Goal: Navigation & Orientation: Find specific page/section

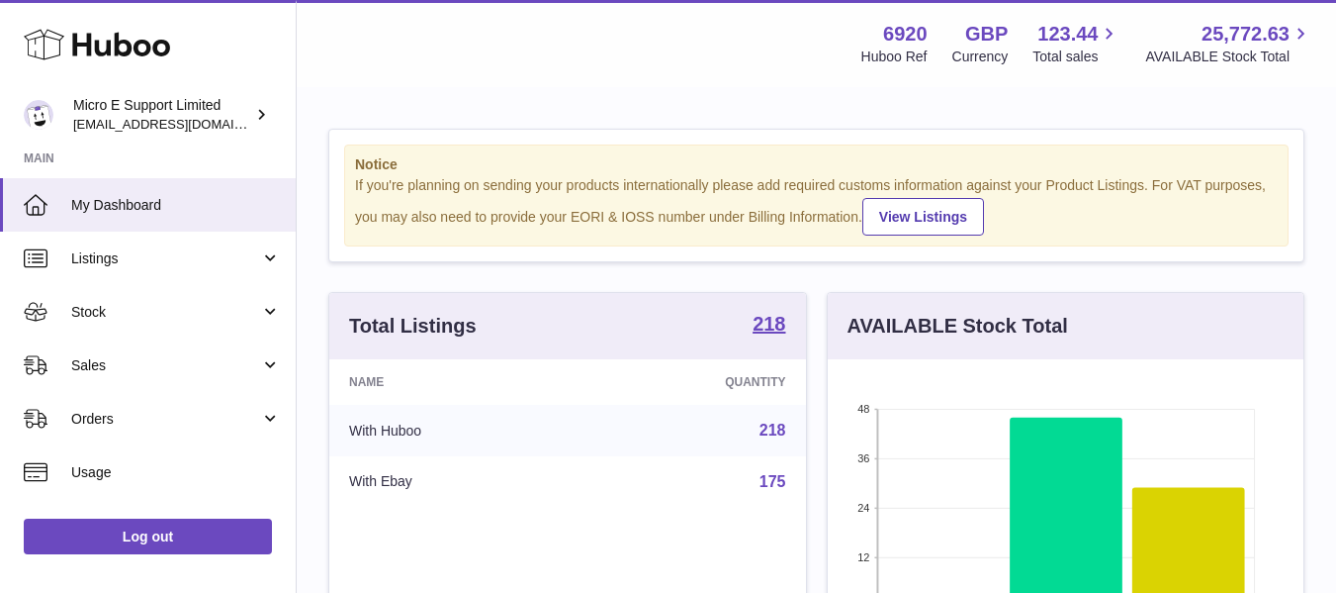
scroll to position [309, 476]
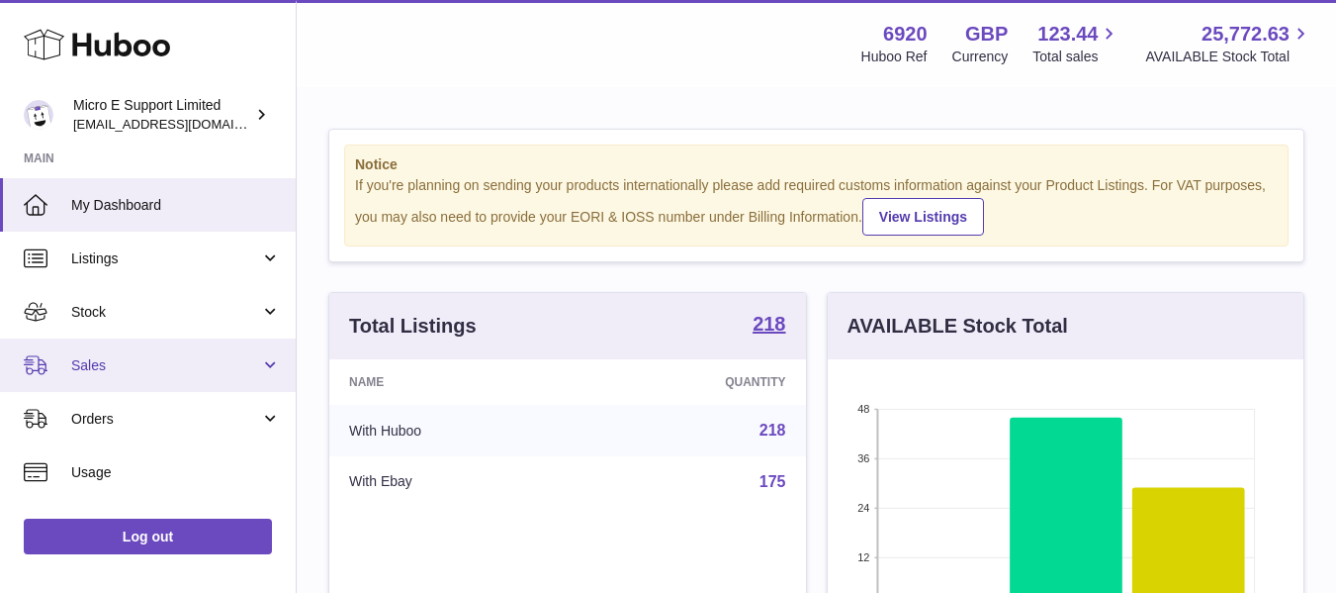
click at [184, 364] on span "Sales" at bounding box center [165, 365] width 189 height 19
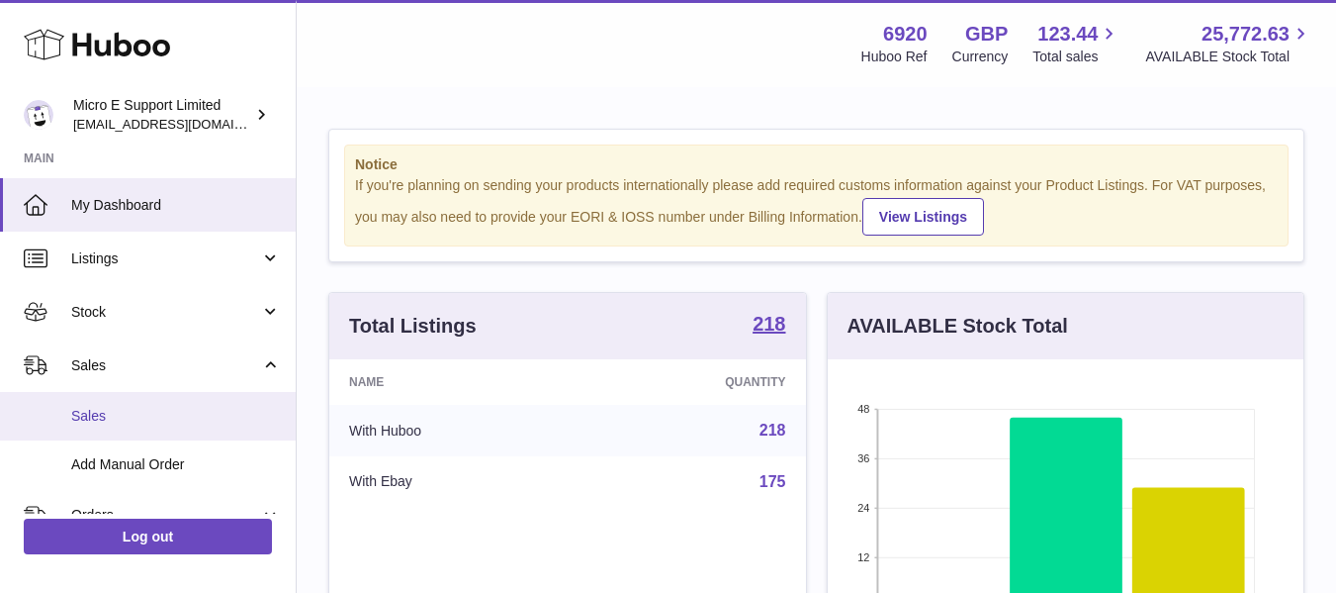
click at [90, 418] on span "Sales" at bounding box center [176, 416] width 210 height 19
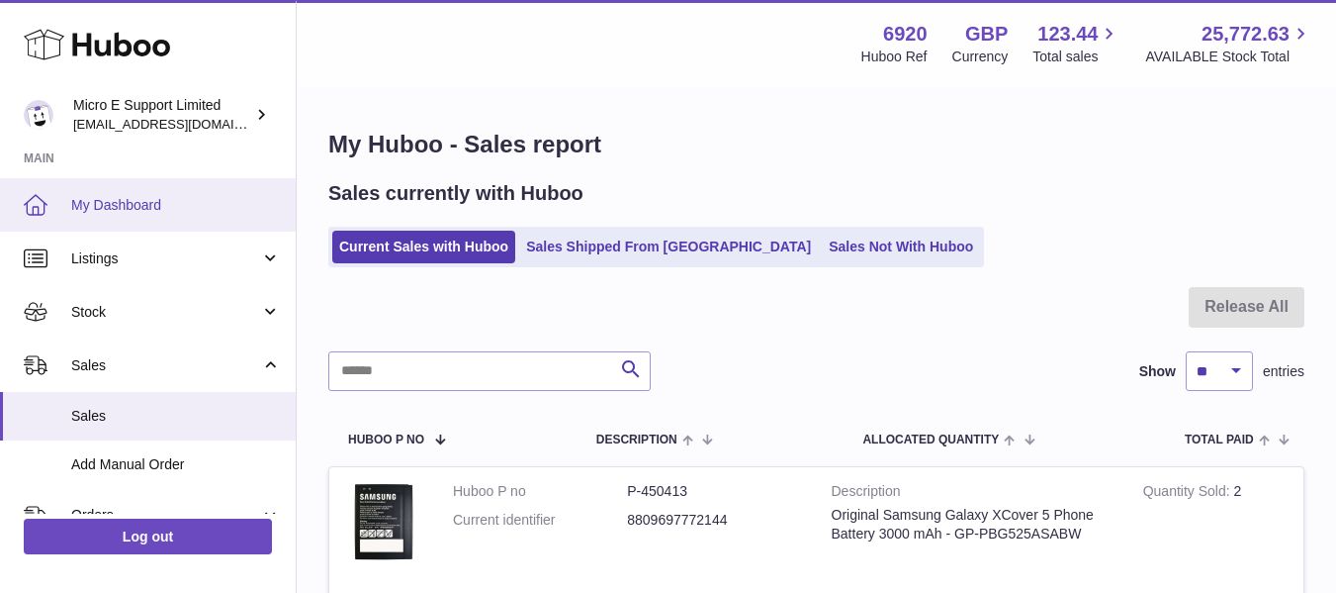
click at [123, 196] on span "My Dashboard" at bounding box center [176, 205] width 210 height 19
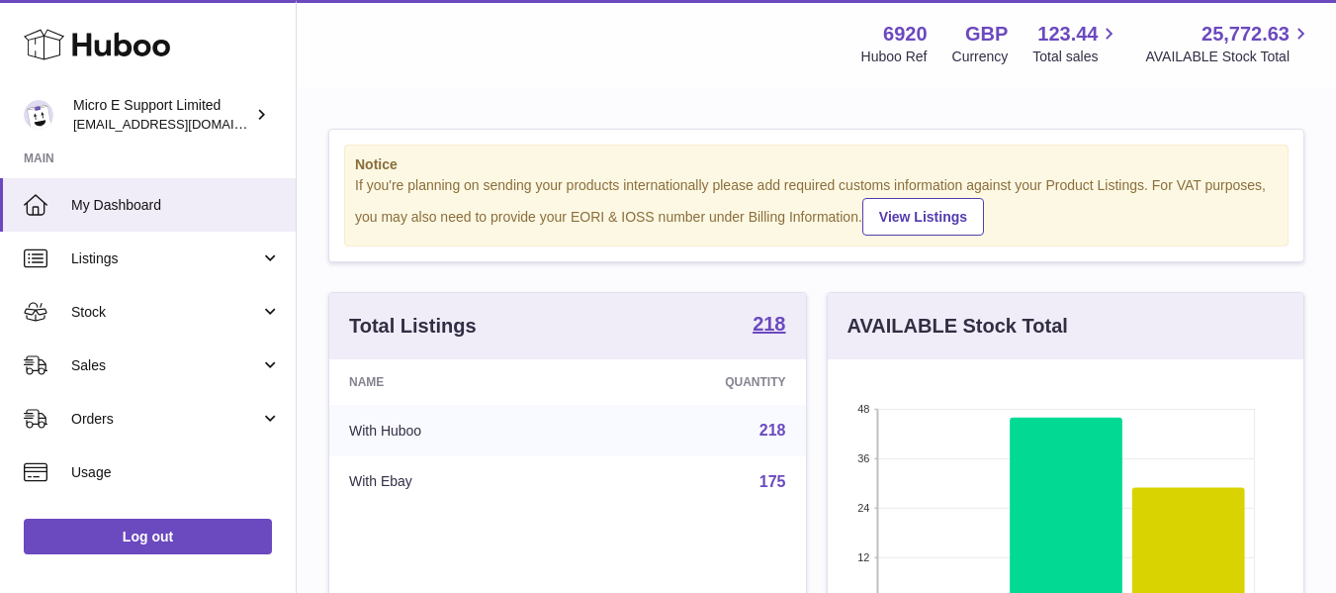
scroll to position [309, 476]
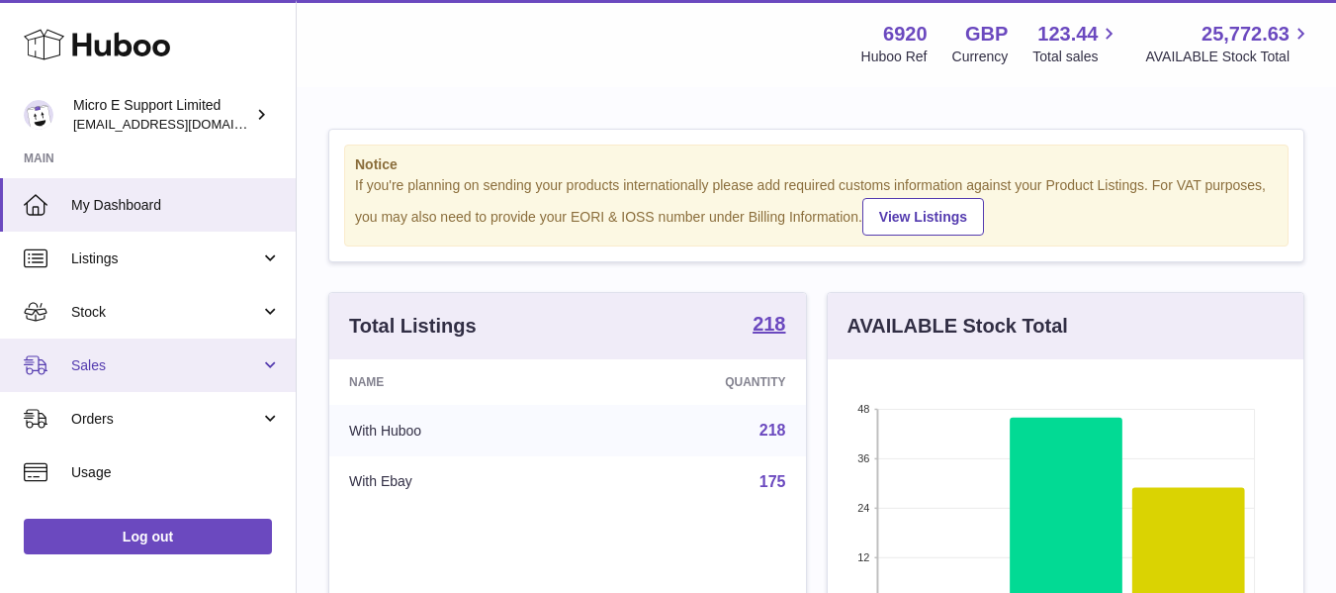
click at [242, 367] on span "Sales" at bounding box center [165, 365] width 189 height 19
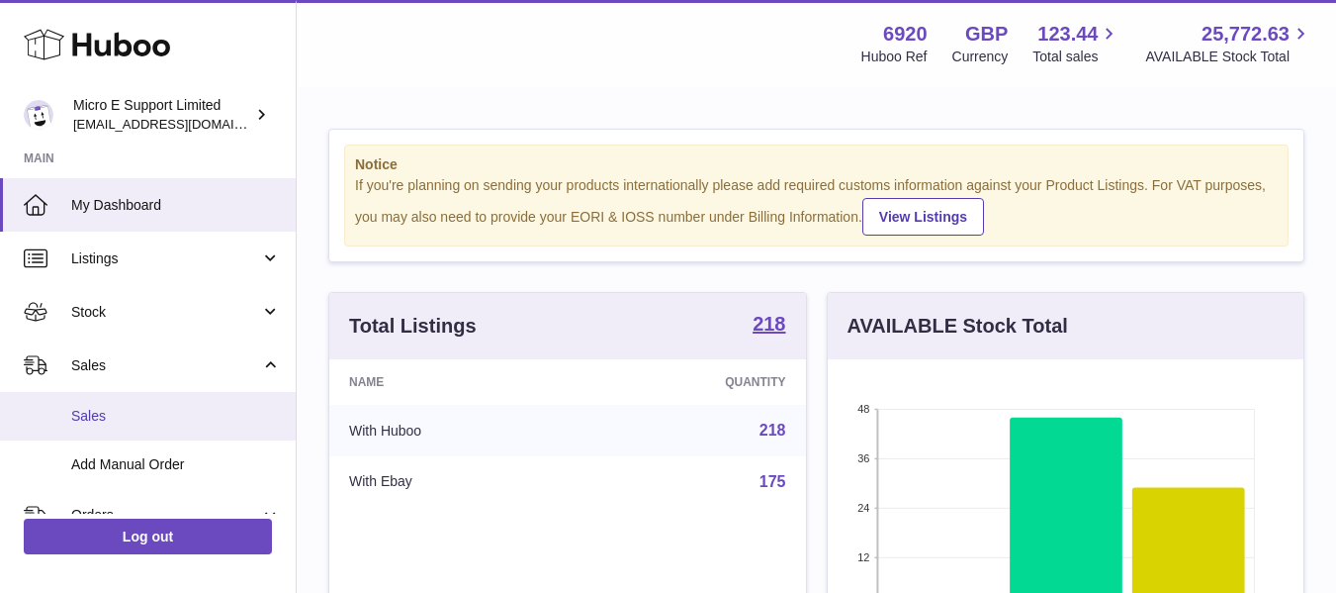
click at [101, 431] on link "Sales" at bounding box center [148, 416] width 296 height 48
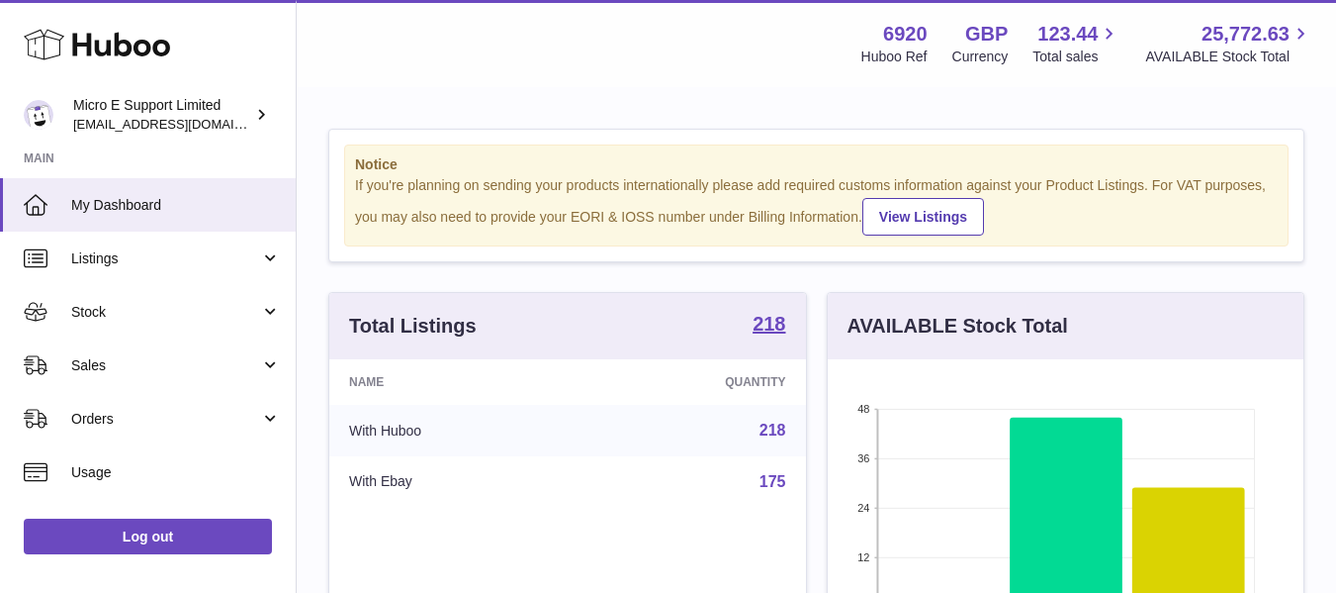
scroll to position [309, 476]
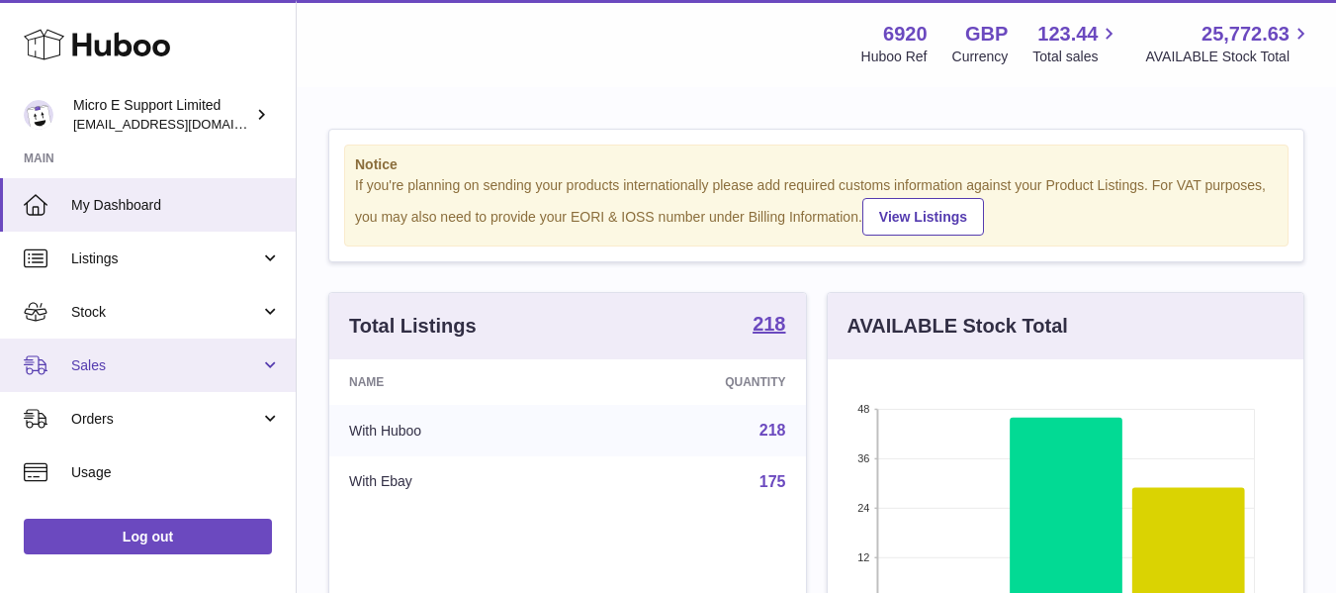
click at [249, 371] on span "Sales" at bounding box center [165, 365] width 189 height 19
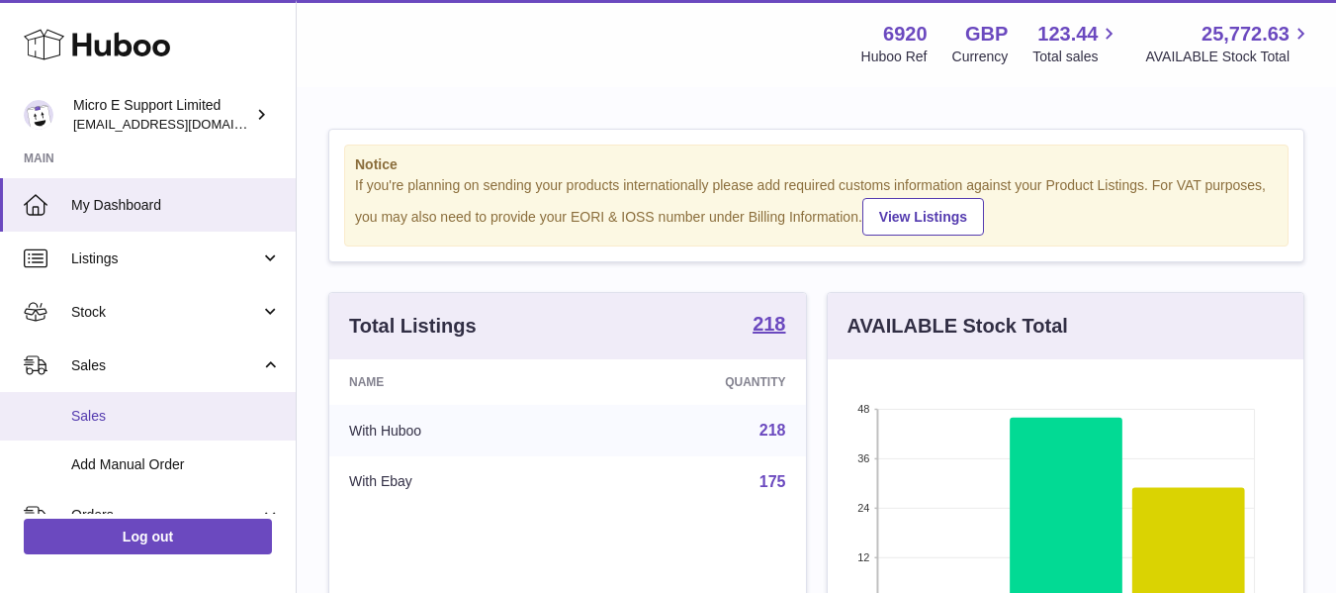
click at [134, 416] on span "Sales" at bounding box center [176, 416] width 210 height 19
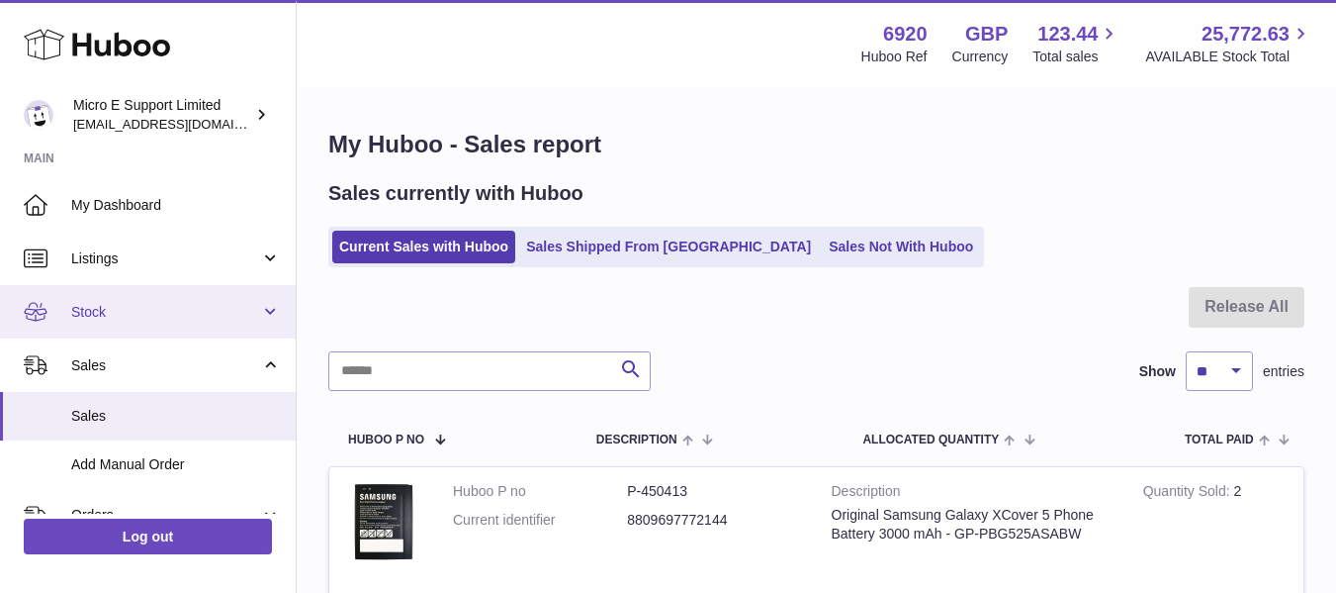
click at [193, 321] on link "Stock" at bounding box center [148, 311] width 296 height 53
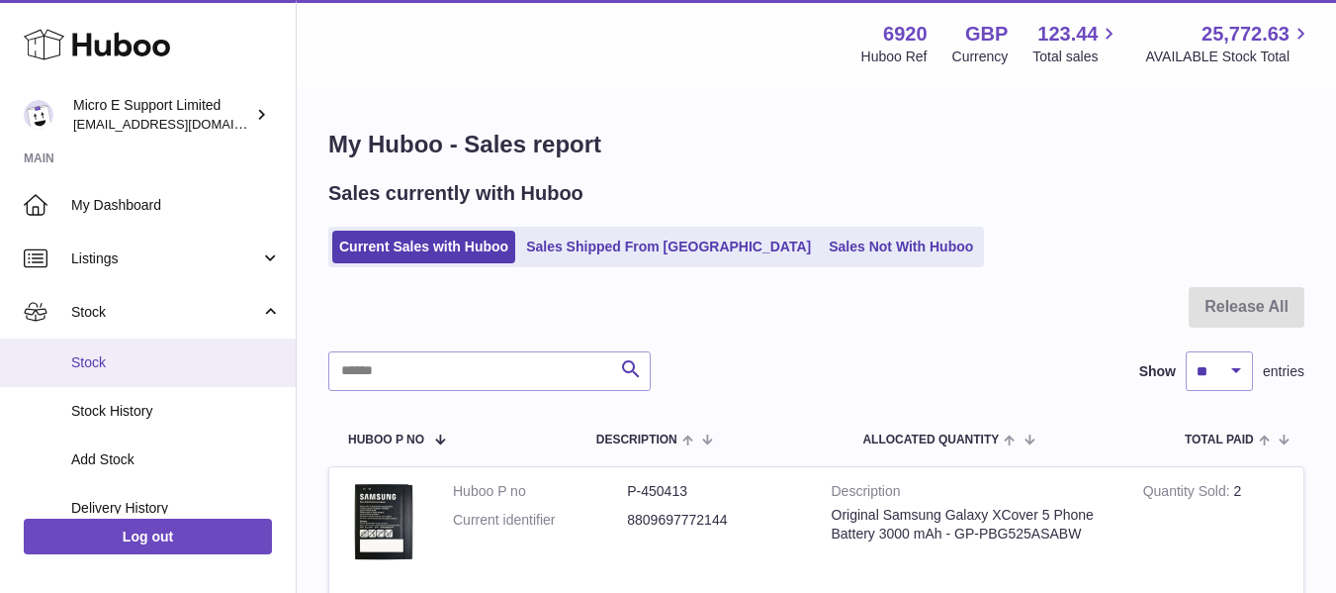
click at [124, 369] on span "Stock" at bounding box center [176, 362] width 210 height 19
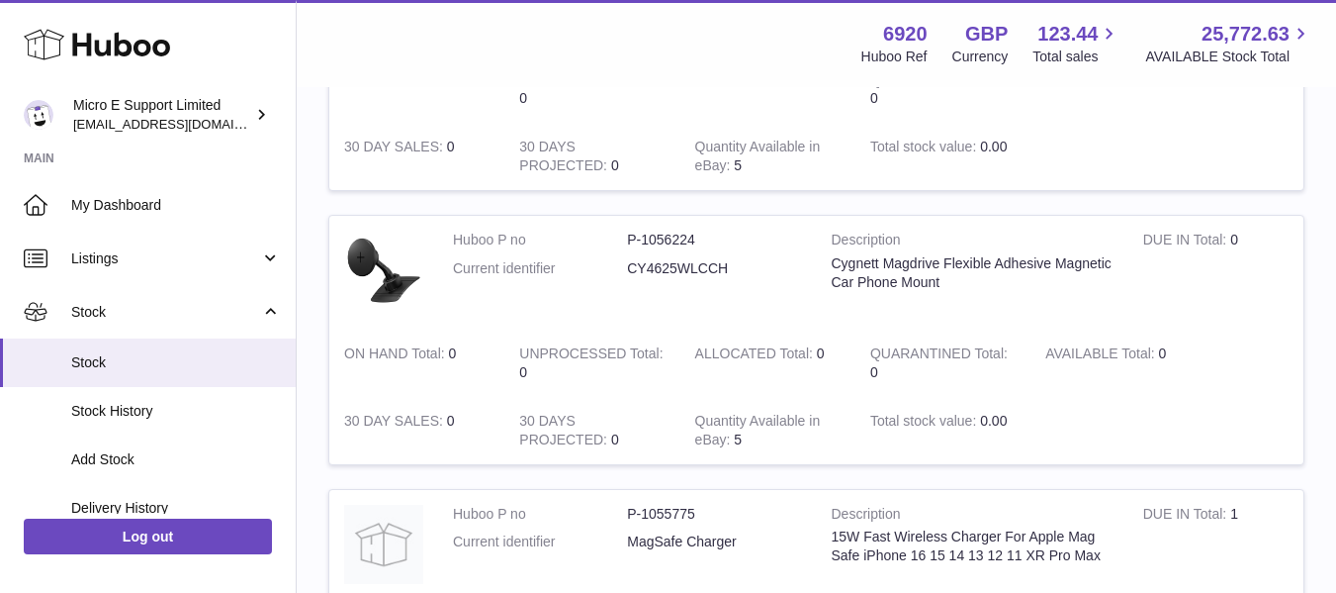
scroll to position [1876, 0]
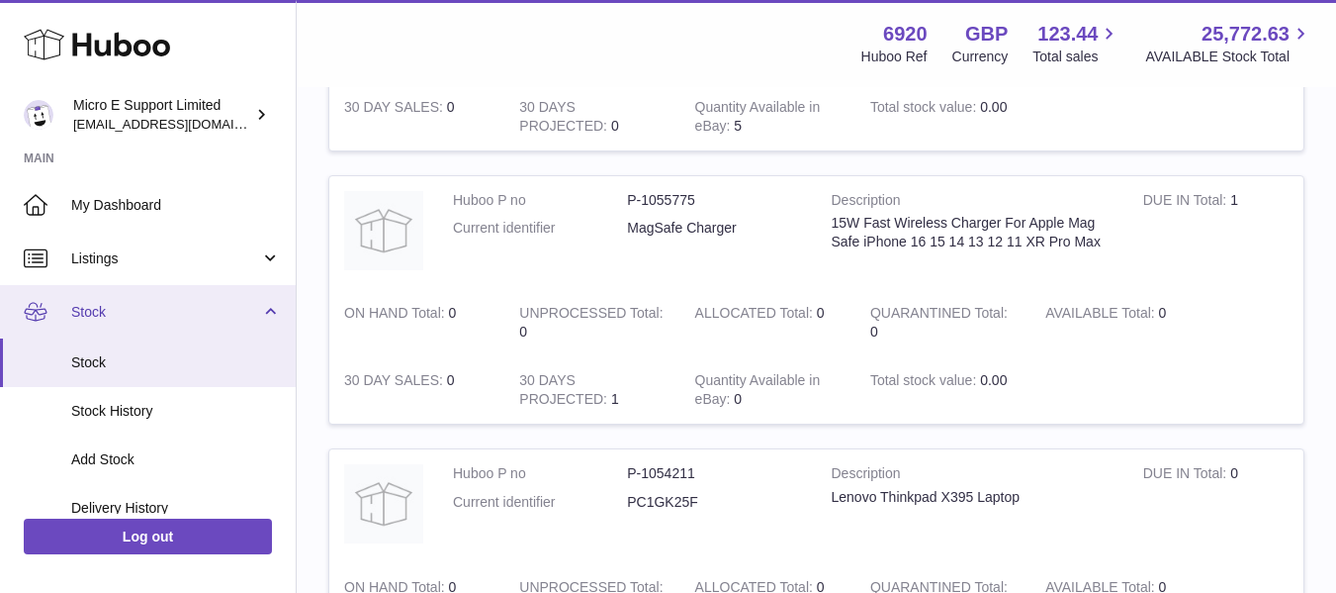
click at [270, 306] on link "Stock" at bounding box center [148, 311] width 296 height 53
